Goal: Navigation & Orientation: Go to known website

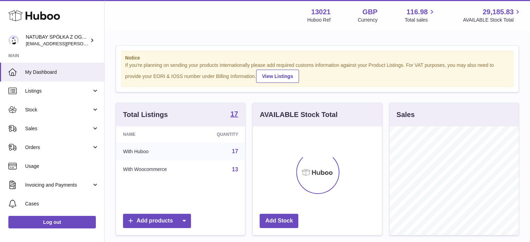
scroll to position [109, 129]
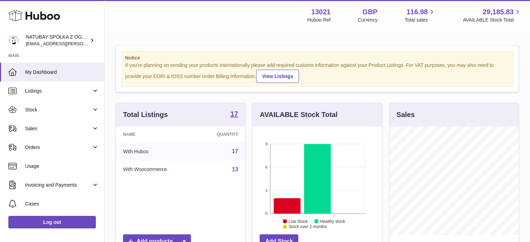
scroll to position [109, 129]
